Goal: Book appointment/travel/reservation

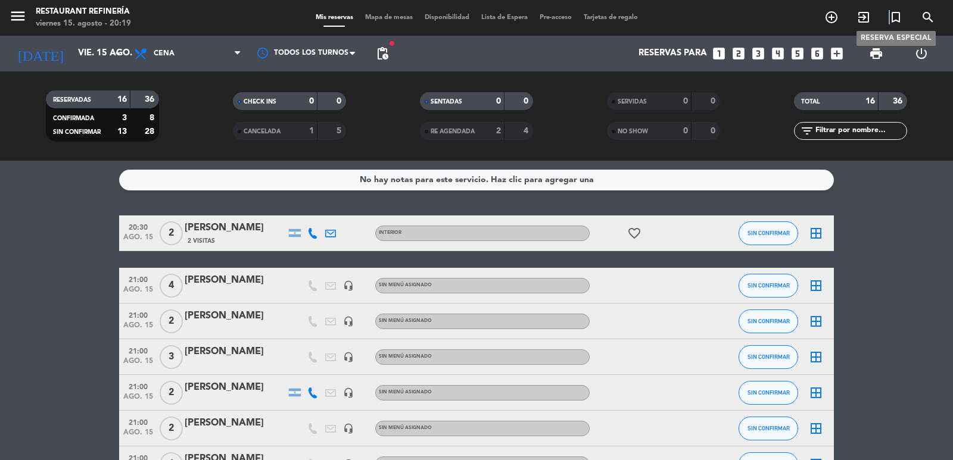
click at [825, 15] on span "turned_in_not" at bounding box center [895, 17] width 32 height 20
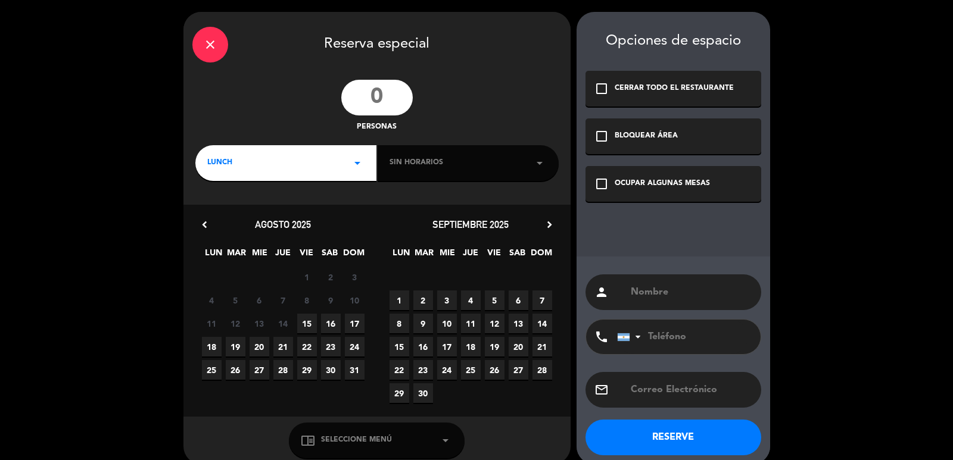
click at [383, 98] on input "number" at bounding box center [376, 98] width 71 height 36
type input "30"
click at [283, 373] on span "28" at bounding box center [283, 370] width 20 height 20
click at [675, 136] on div "BLOQUEAR ÁREA" at bounding box center [645, 136] width 63 height 12
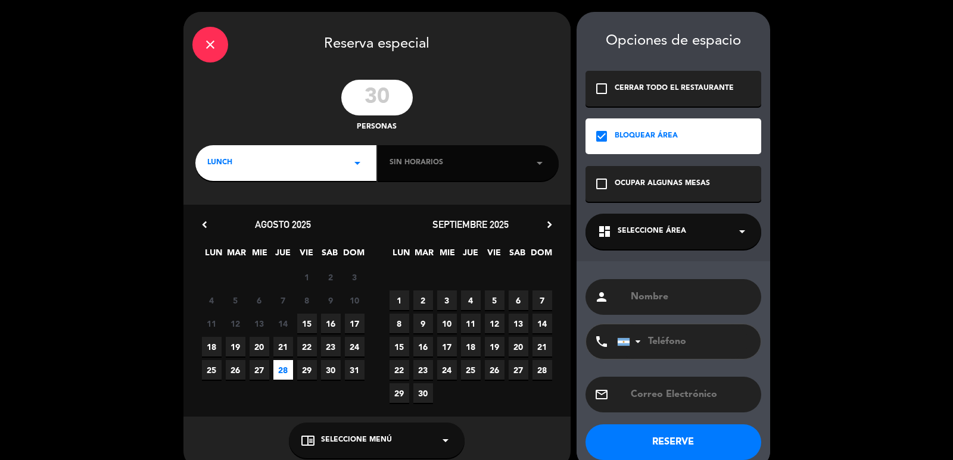
click at [658, 226] on span "Seleccione Área" at bounding box center [651, 232] width 68 height 12
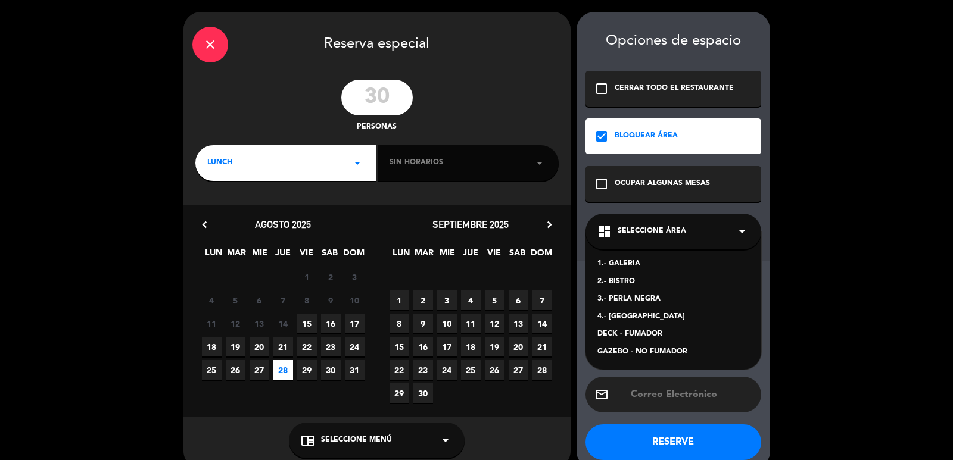
drag, startPoint x: 623, startPoint y: 316, endPoint x: 648, endPoint y: 304, distance: 27.2
click at [623, 316] on div "4.- [GEOGRAPHIC_DATA]" at bounding box center [673, 317] width 152 height 12
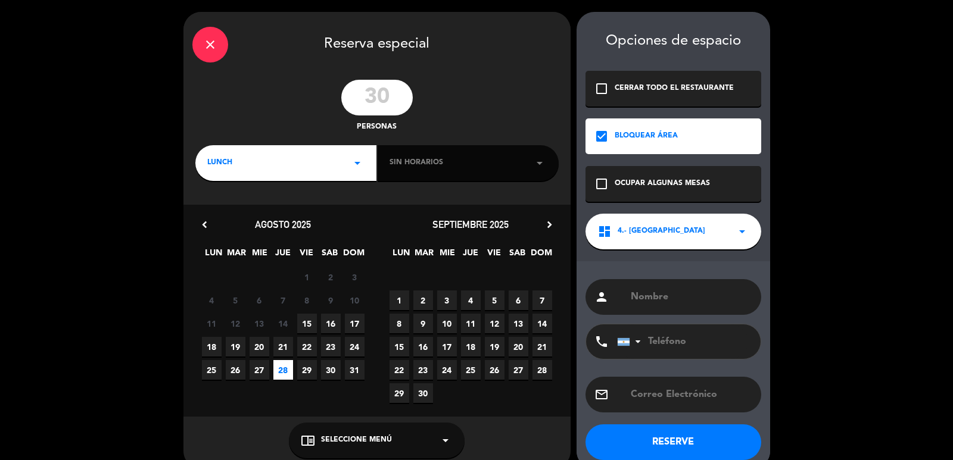
click at [665, 296] on input "text" at bounding box center [690, 297] width 123 height 17
type input "ONCOLOGIA [PERSON_NAME]"
click at [646, 382] on button "RESERVE" at bounding box center [673, 443] width 176 height 36
click at [472, 161] on div "Sin horarios arrow_drop_down" at bounding box center [468, 163] width 181 height 36
click at [400, 167] on span "Sin horarios" at bounding box center [417, 163] width 54 height 12
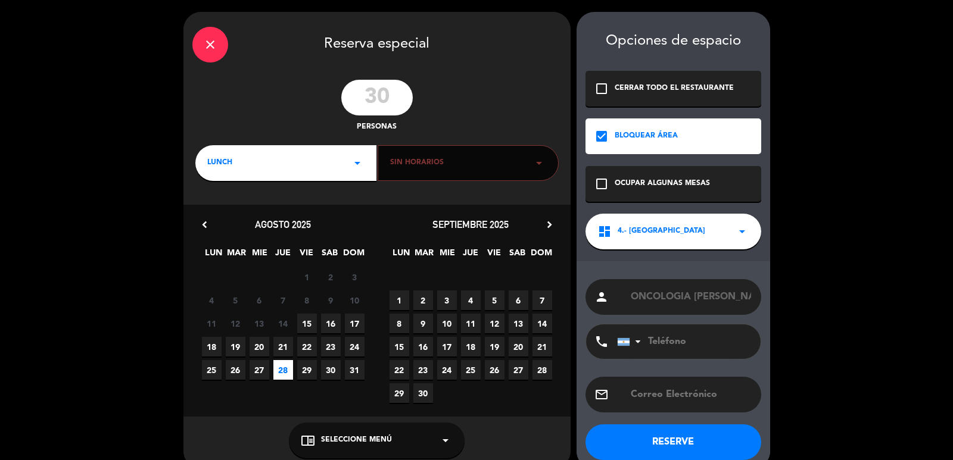
click at [329, 164] on div "LUNCH arrow_drop_down" at bounding box center [285, 163] width 181 height 36
click at [224, 210] on div "Cena" at bounding box center [285, 213] width 157 height 12
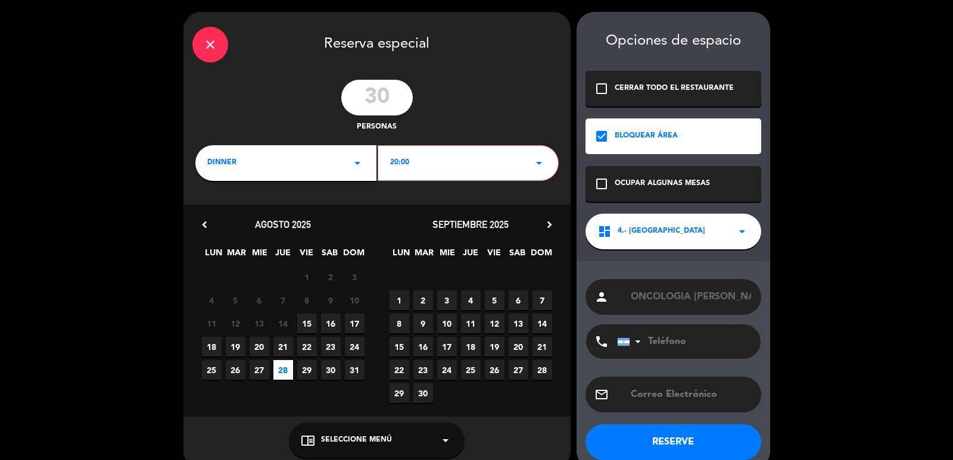
click at [414, 169] on div "20:00 arrow_drop_down" at bounding box center [468, 163] width 181 height 36
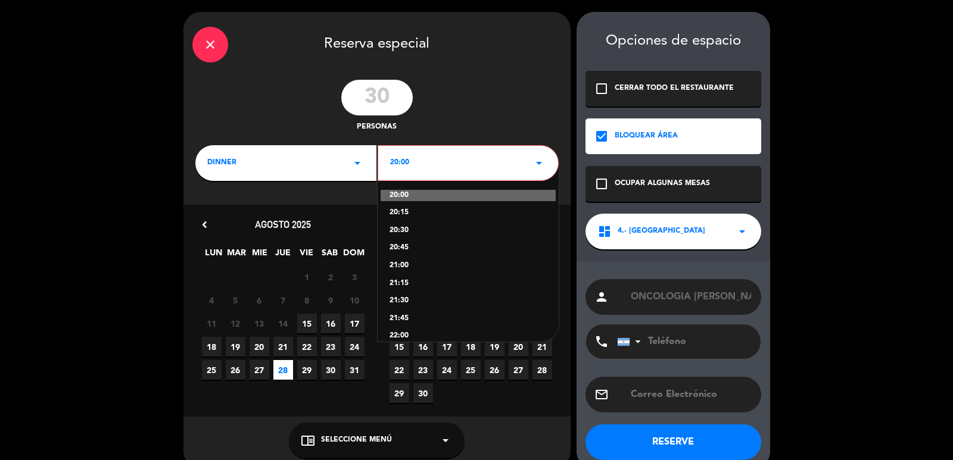
click at [399, 261] on div "21:00" at bounding box center [467, 266] width 157 height 12
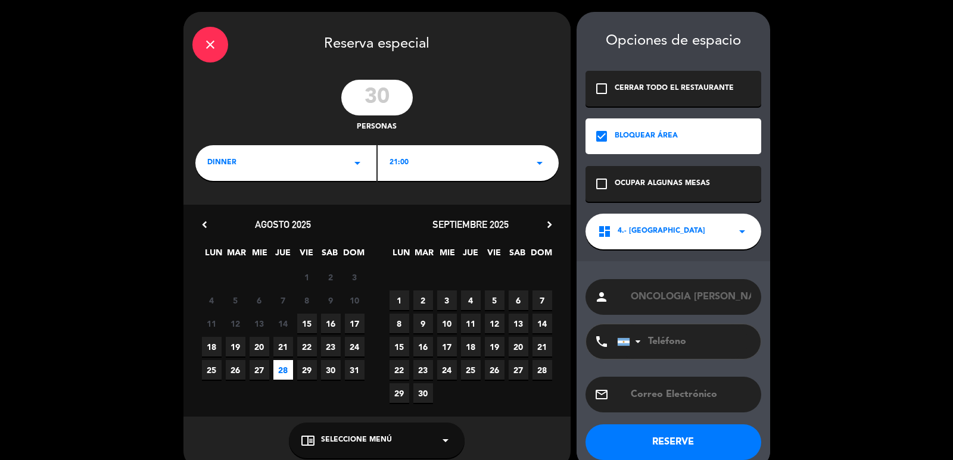
click at [632, 382] on button "RESERVE" at bounding box center [673, 443] width 176 height 36
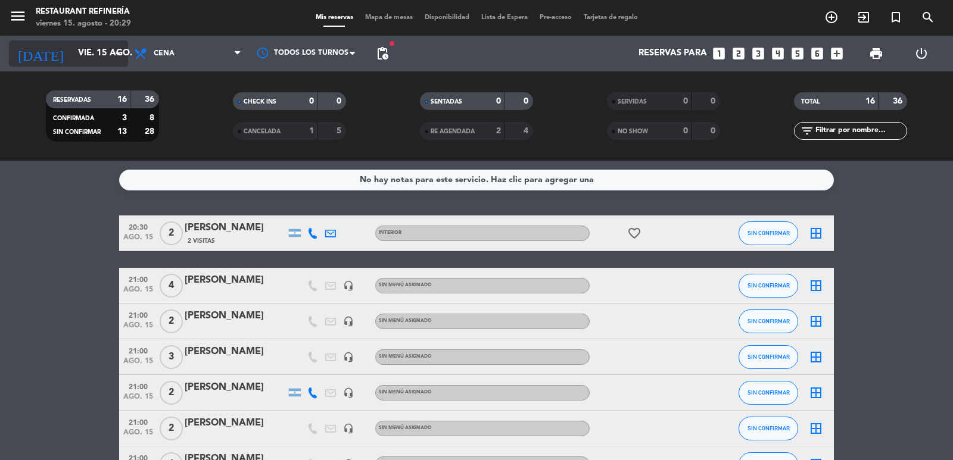
click at [74, 46] on input "vie. 15 ago." at bounding box center [129, 53] width 115 height 23
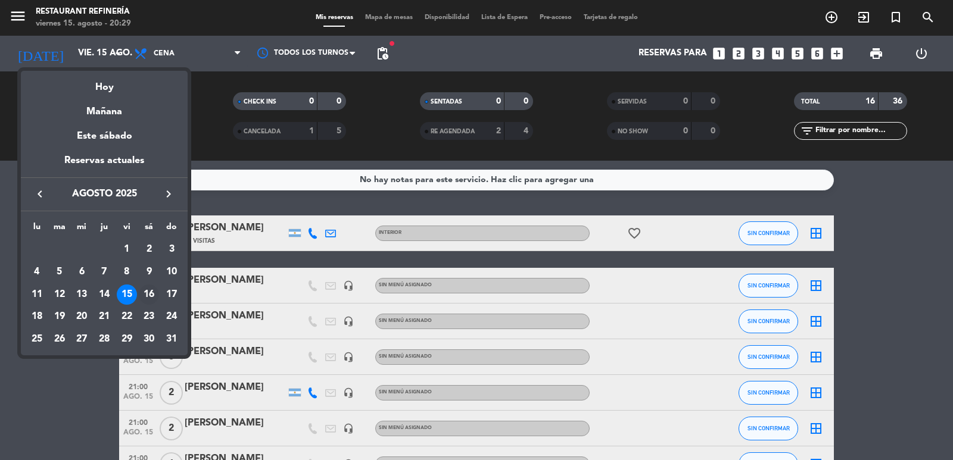
click at [153, 294] on div "16" at bounding box center [149, 295] width 20 height 20
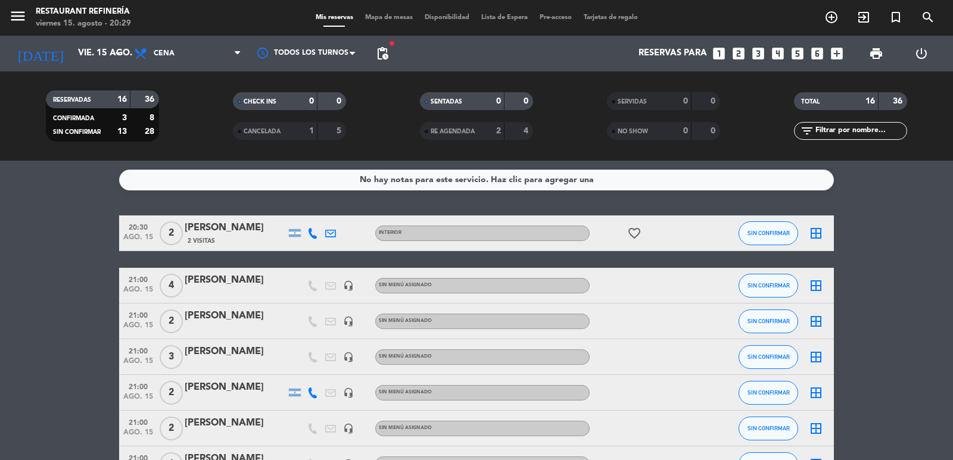
type input "sáb. 16 ago."
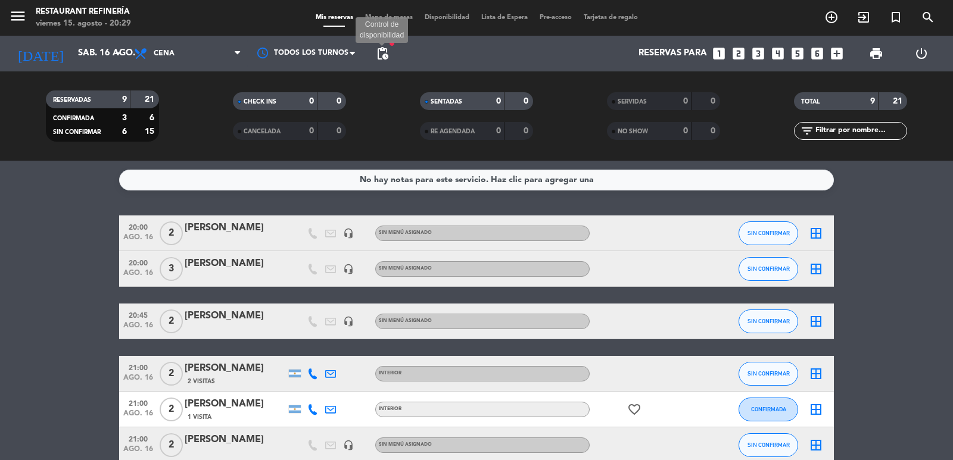
click at [386, 49] on span "pending_actions" at bounding box center [382, 53] width 14 height 14
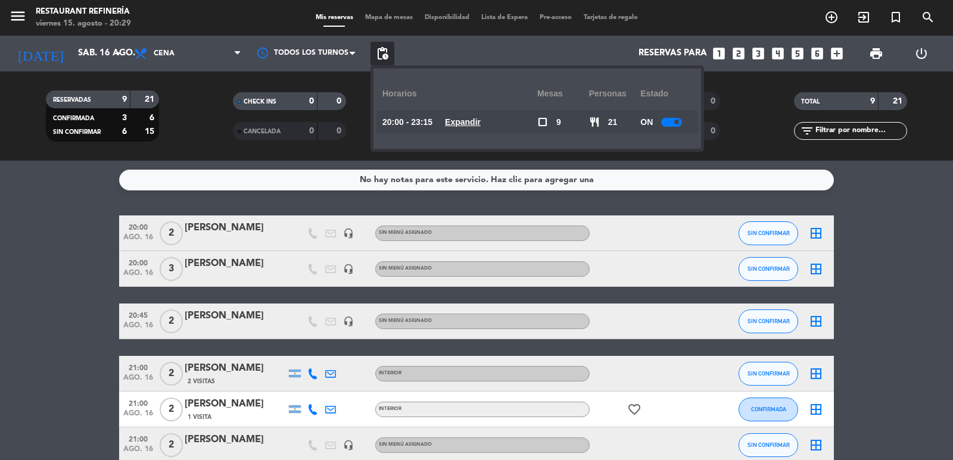
click at [670, 122] on div at bounding box center [671, 122] width 21 height 9
click at [670, 122] on span at bounding box center [670, 122] width 5 height 5
click at [778, 57] on icon "looks_4" at bounding box center [777, 53] width 15 height 15
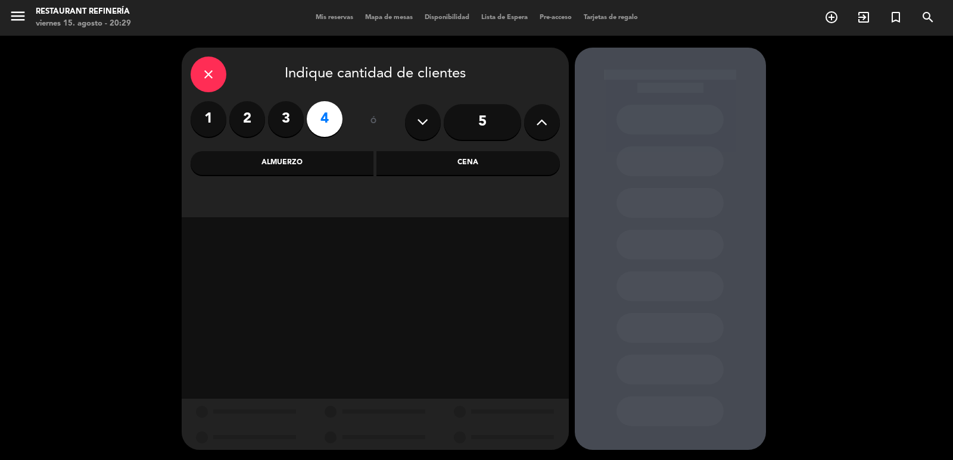
click at [494, 166] on div "Cena" at bounding box center [467, 163] width 183 height 24
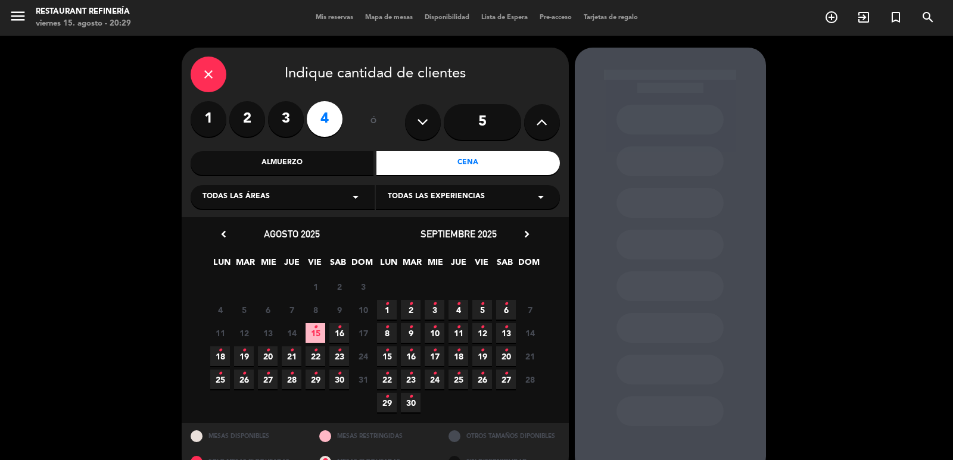
click at [344, 329] on span "16 •" at bounding box center [339, 333] width 20 height 20
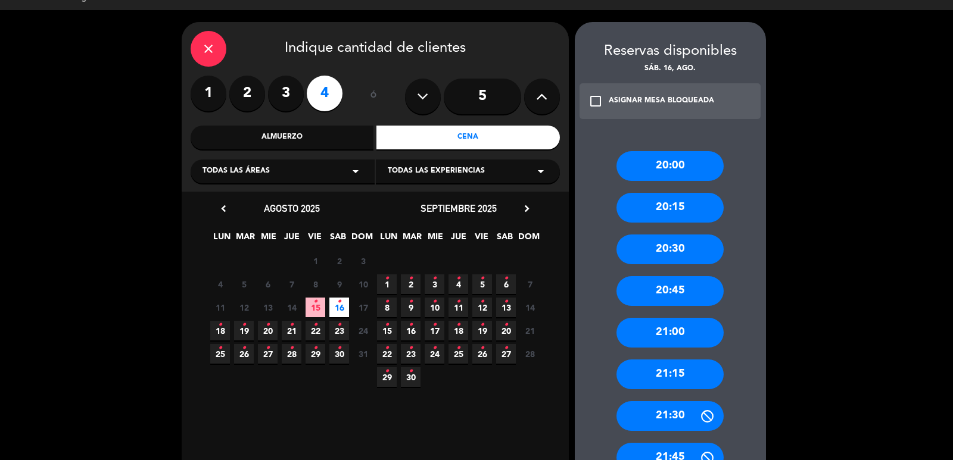
click at [678, 334] on div "21:00" at bounding box center [669, 333] width 107 height 30
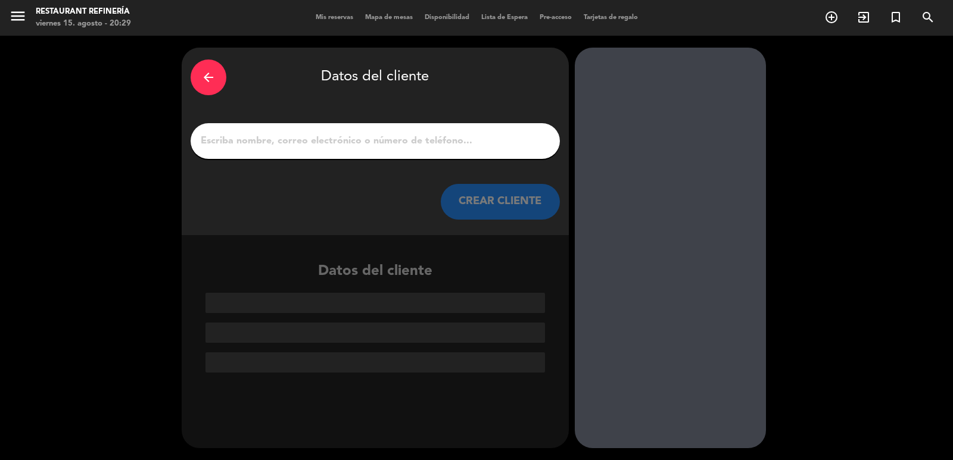
click at [494, 139] on input "1" at bounding box center [374, 141] width 351 height 17
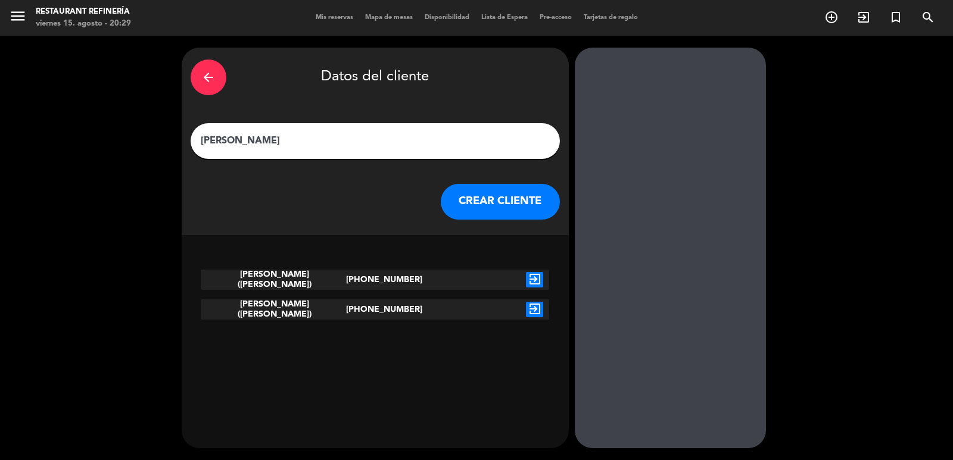
type input "[PERSON_NAME]"
click at [528, 285] on icon "exit_to_app" at bounding box center [534, 279] width 17 height 15
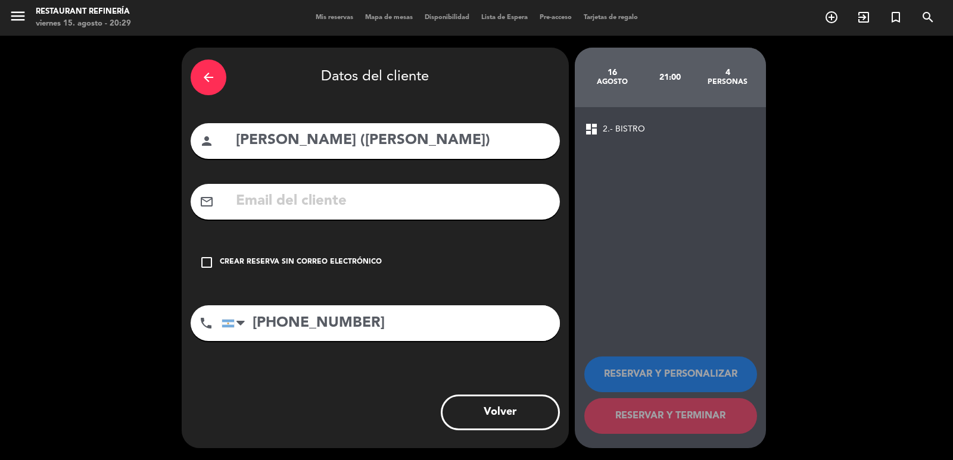
drag, startPoint x: 347, startPoint y: 255, endPoint x: 559, endPoint y: 370, distance: 240.3
click at [347, 256] on div "check_box_outline_blank Crear reserva sin correo electrónico" at bounding box center [375, 263] width 369 height 36
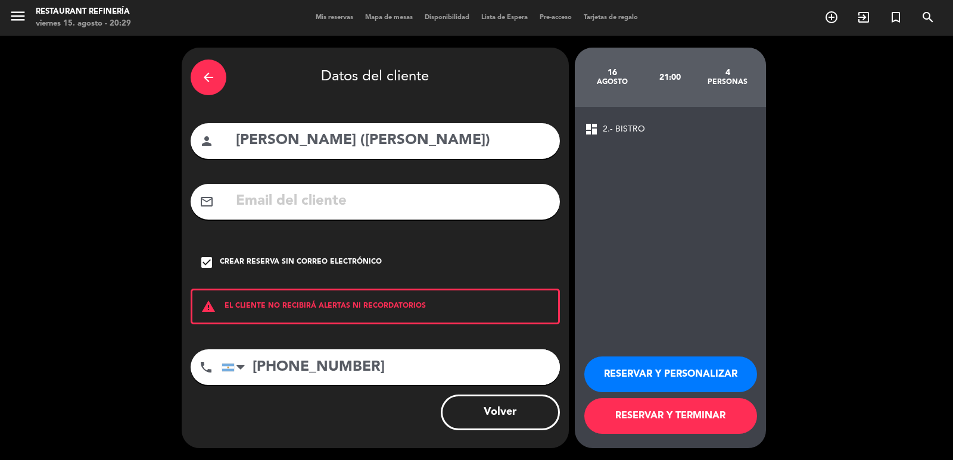
click at [617, 382] on button "RESERVAR Y TERMINAR" at bounding box center [670, 416] width 173 height 36
